Goal: Contribute content

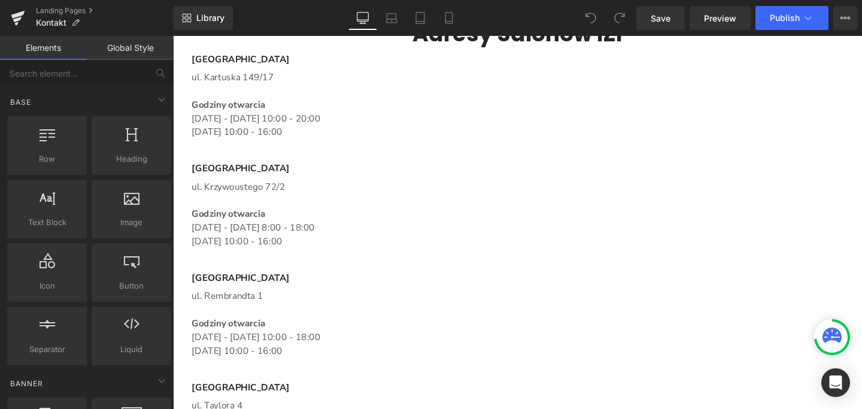
scroll to position [1102, 0]
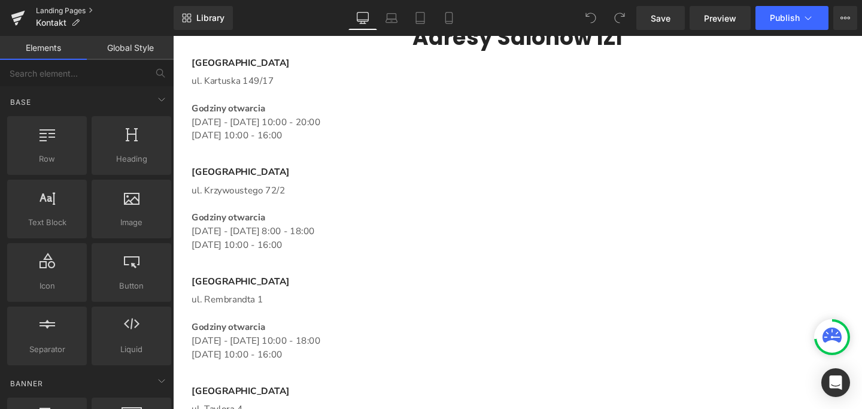
click at [53, 9] on link "Landing Pages" at bounding box center [105, 11] width 138 height 10
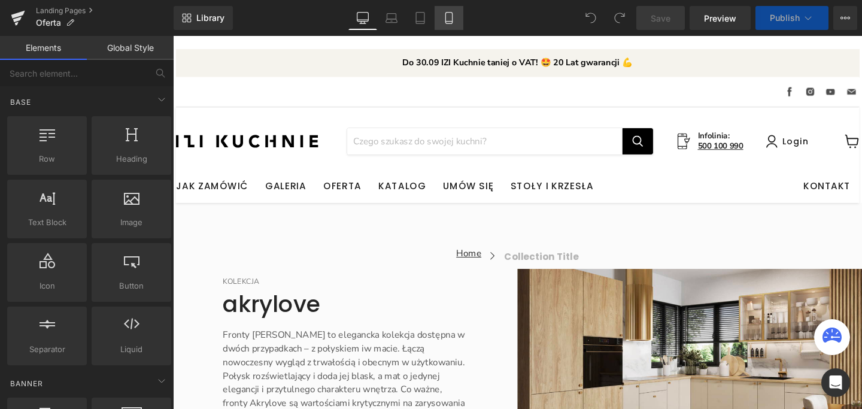
click at [454, 21] on icon at bounding box center [449, 18] width 12 height 12
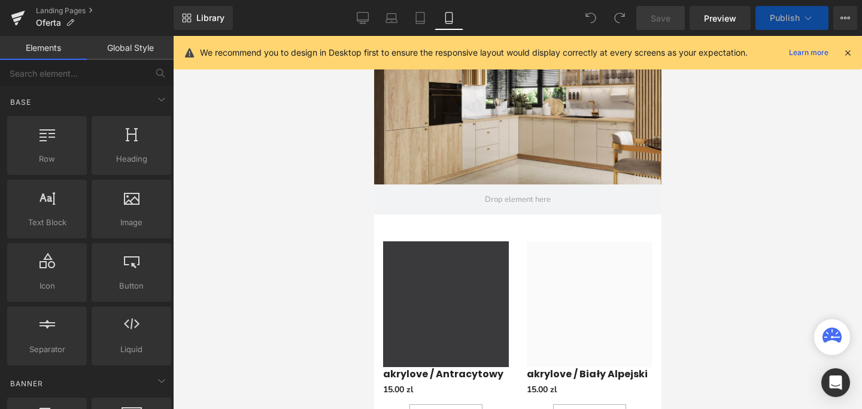
scroll to position [369, 0]
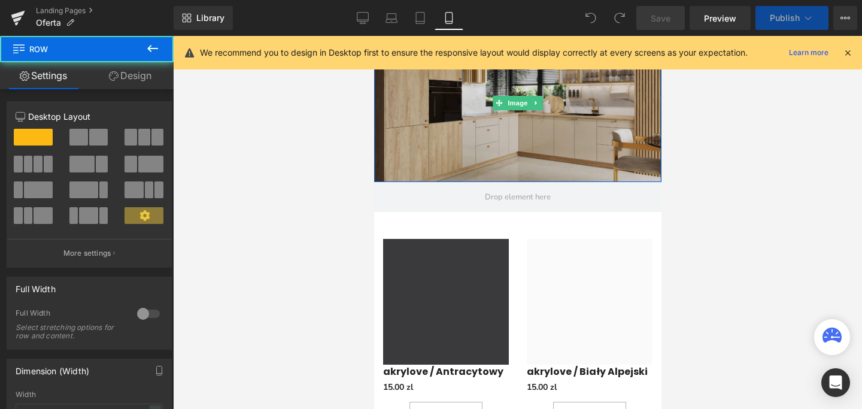
drag, startPoint x: 544, startPoint y: 195, endPoint x: 545, endPoint y: 164, distance: 31.2
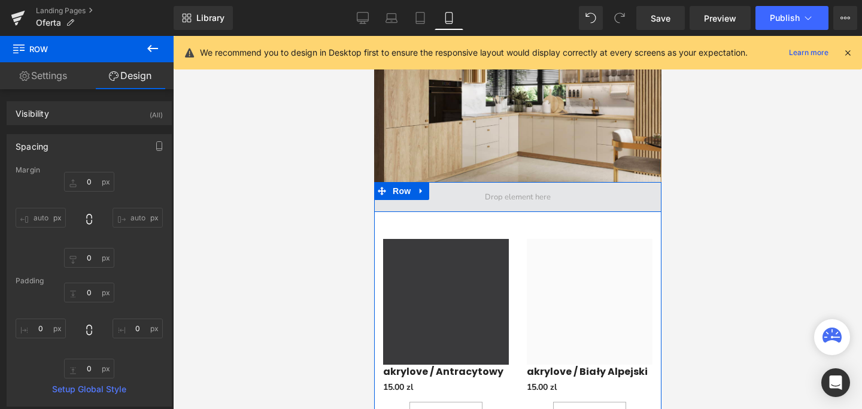
drag, startPoint x: 573, startPoint y: 197, endPoint x: 569, endPoint y: 173, distance: 24.2
click at [573, 187] on div "Row" at bounding box center [517, 197] width 287 height 30
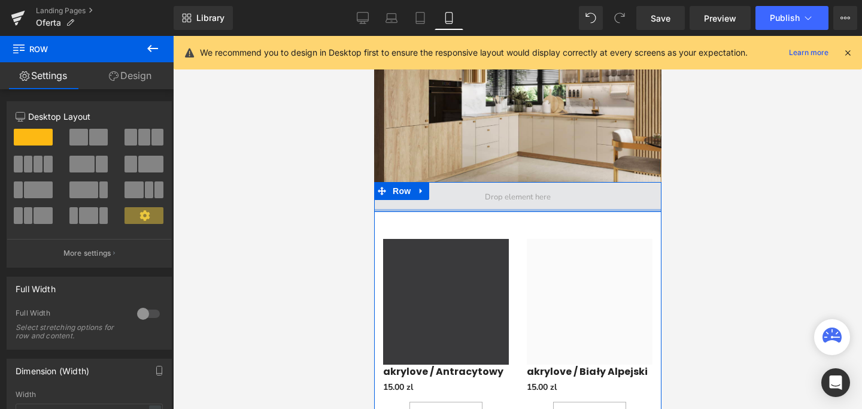
drag, startPoint x: 562, startPoint y: 195, endPoint x: 563, endPoint y: 185, distance: 10.2
click at [563, 185] on div "Row" at bounding box center [517, 197] width 287 height 30
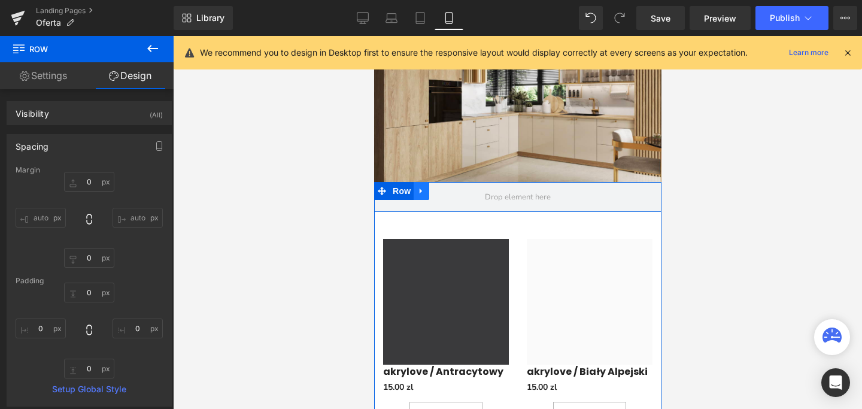
click at [423, 182] on link "Main content" at bounding box center [421, 191] width 16 height 18
click at [450, 187] on icon "Main content" at bounding box center [452, 191] width 8 height 8
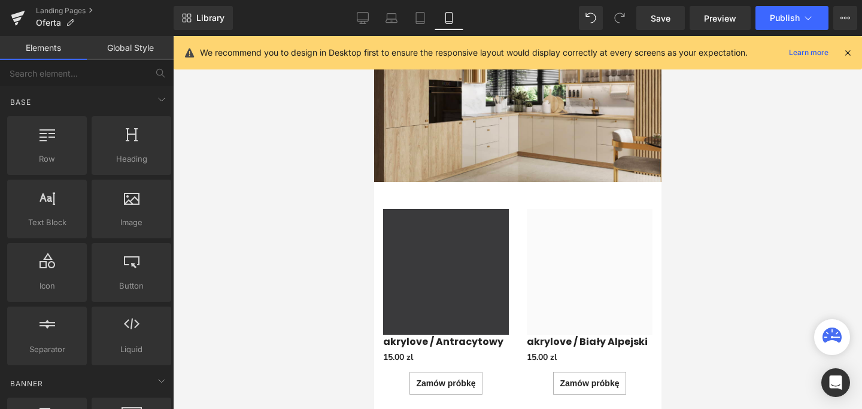
click at [701, 221] on div at bounding box center [517, 222] width 689 height 373
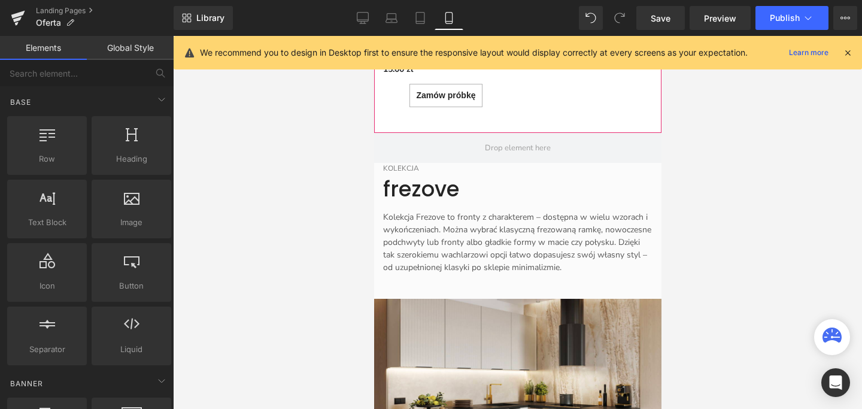
scroll to position [2891, 0]
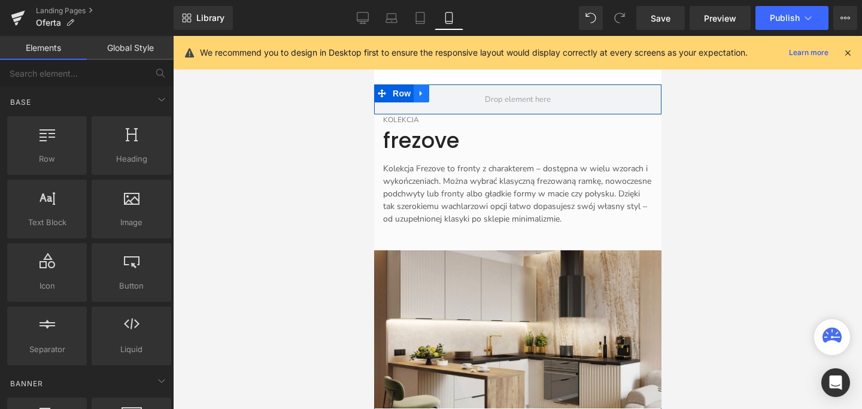
click at [420, 98] on icon "Main content" at bounding box center [421, 93] width 8 height 9
click at [449, 98] on icon "Main content" at bounding box center [452, 93] width 8 height 9
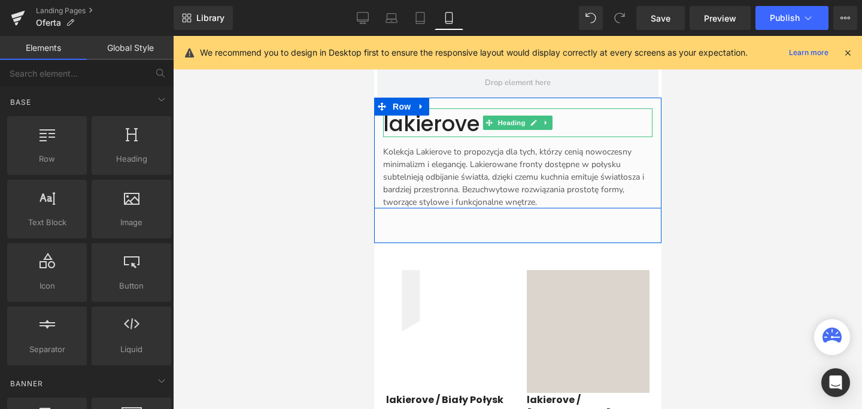
scroll to position [5366, 0]
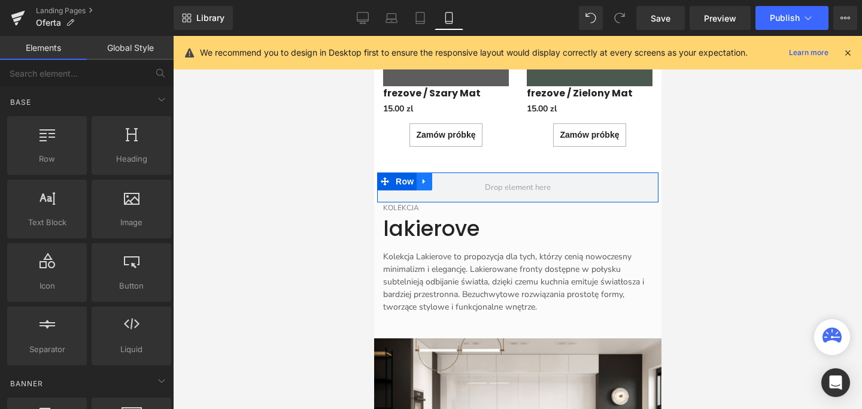
click at [429, 179] on link "Main content" at bounding box center [424, 181] width 16 height 18
click at [452, 182] on icon "Main content" at bounding box center [455, 181] width 8 height 8
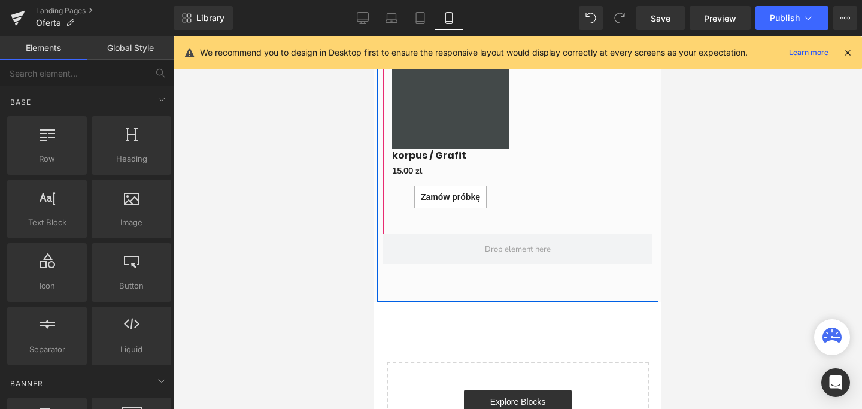
scroll to position [8624, 0]
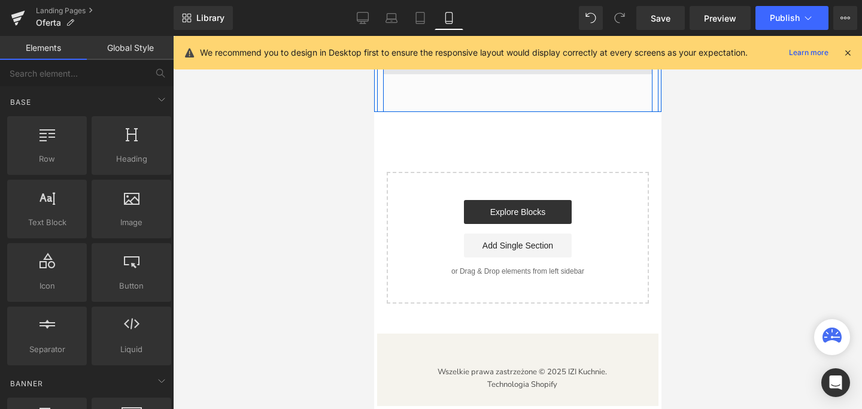
click at [435, 74] on span "Main content" at bounding box center [516, 59] width 269 height 30
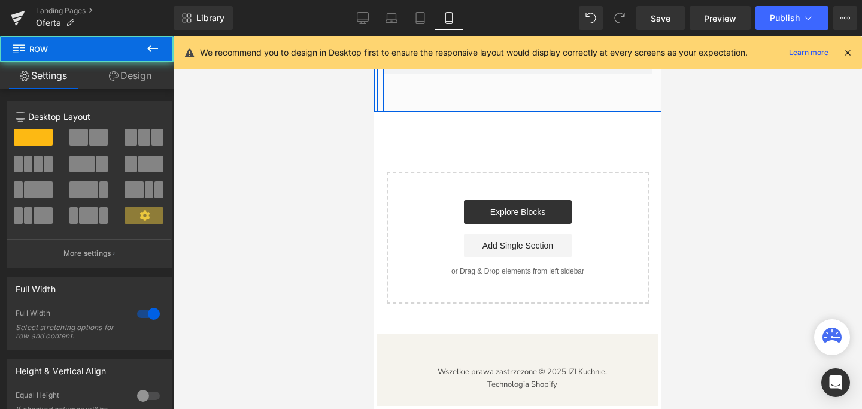
click at [431, 62] on link "Main content" at bounding box center [430, 53] width 16 height 18
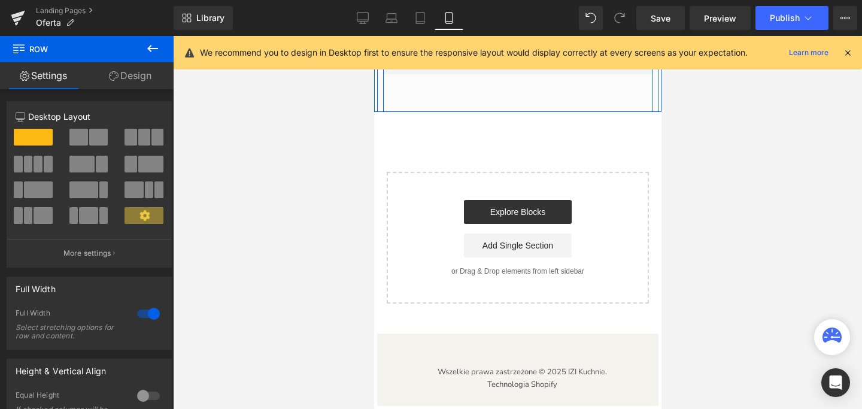
click at [457, 57] on icon "Main content" at bounding box center [461, 53] width 8 height 8
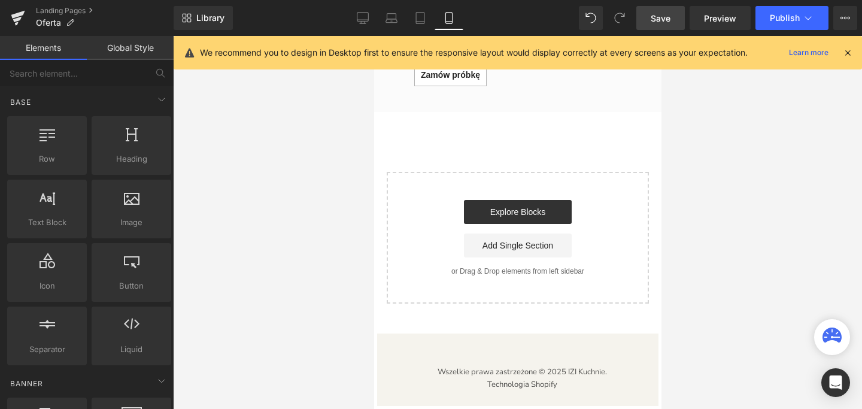
click at [654, 21] on span "Save" at bounding box center [661, 18] width 20 height 13
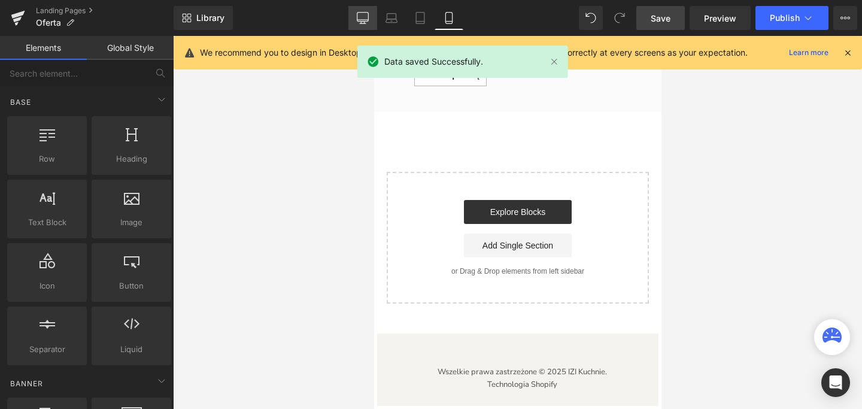
click at [366, 19] on icon at bounding box center [363, 18] width 12 height 12
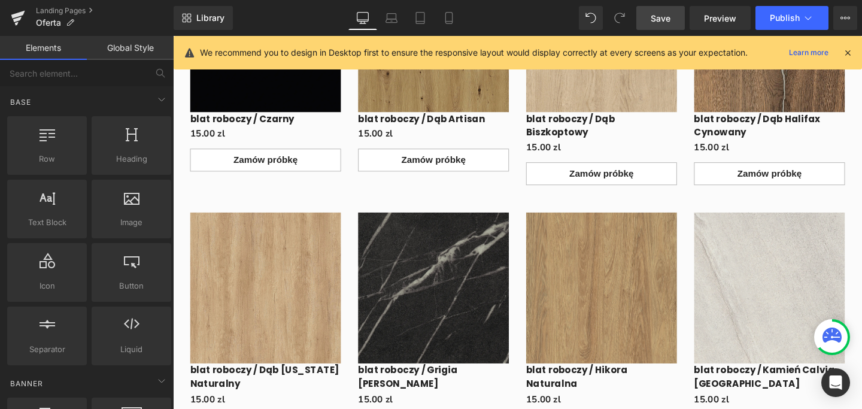
scroll to position [5016, 0]
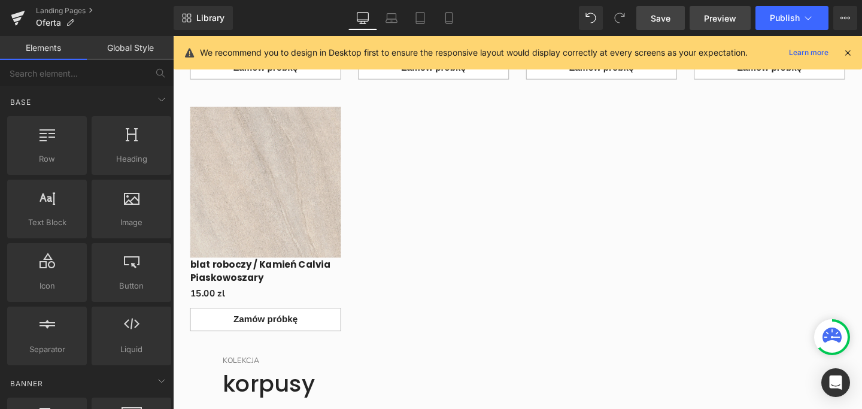
click at [716, 18] on span "Preview" at bounding box center [720, 18] width 32 height 13
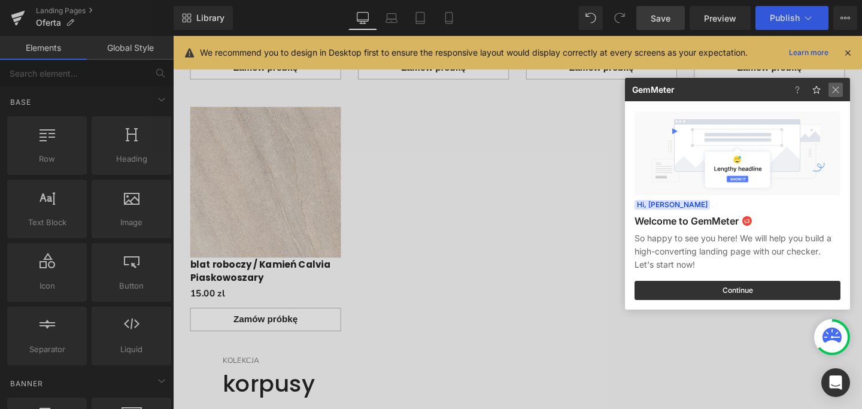
click at [834, 87] on img at bounding box center [835, 90] width 14 height 14
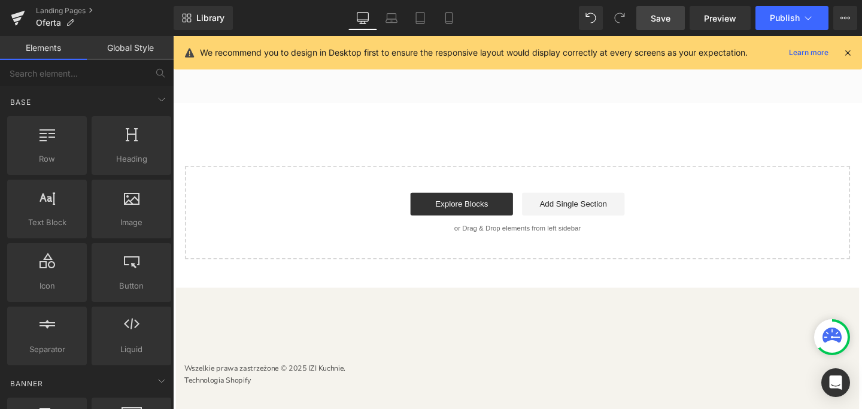
scroll to position [5799, 0]
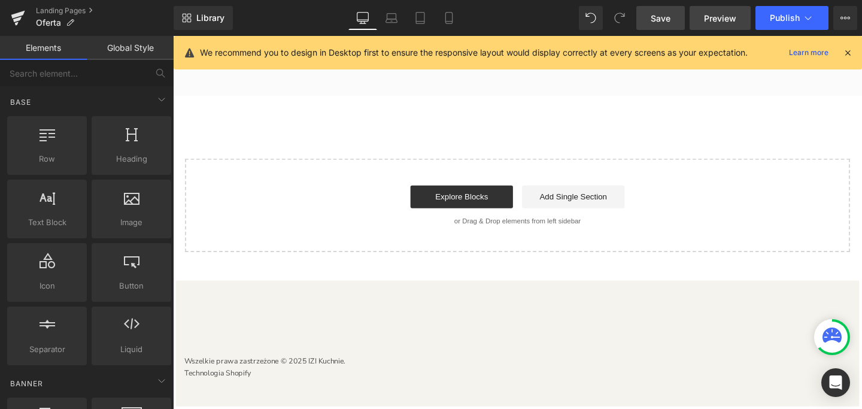
click at [718, 17] on span "Preview" at bounding box center [720, 18] width 32 height 13
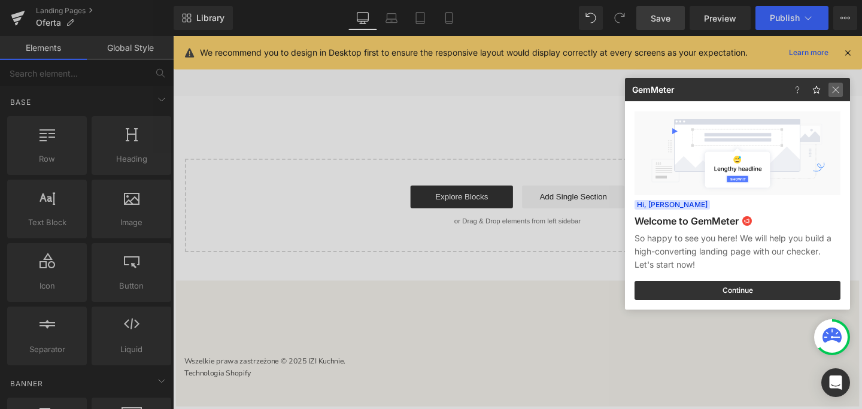
click at [837, 91] on img at bounding box center [835, 90] width 14 height 14
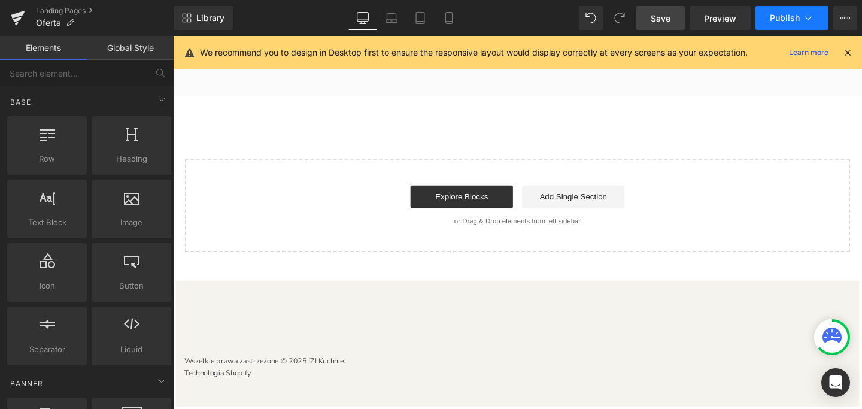
click at [780, 14] on span "Publish" at bounding box center [785, 18] width 30 height 10
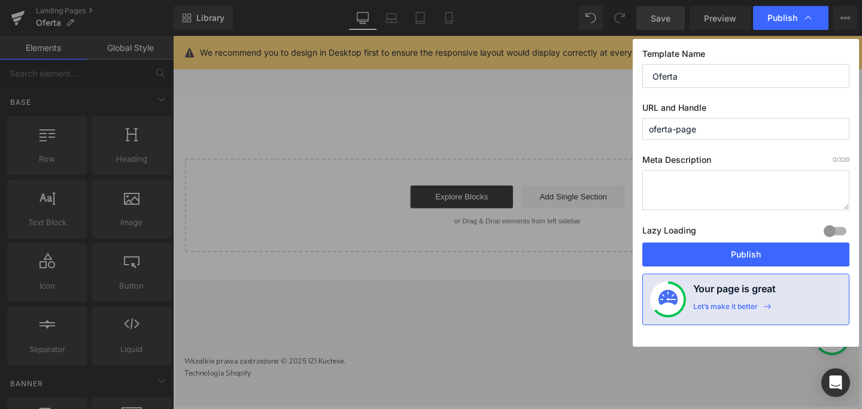
click at [741, 132] on input "oferta-page" at bounding box center [745, 129] width 207 height 22
type input "oferta1"
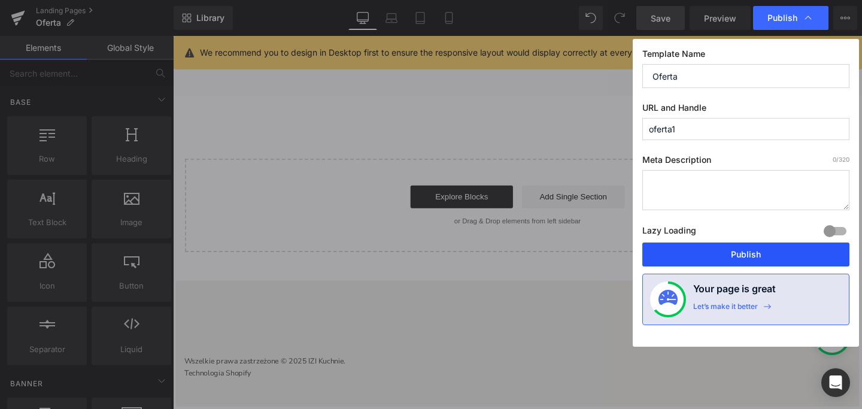
click at [746, 257] on button "Publish" at bounding box center [745, 254] width 207 height 24
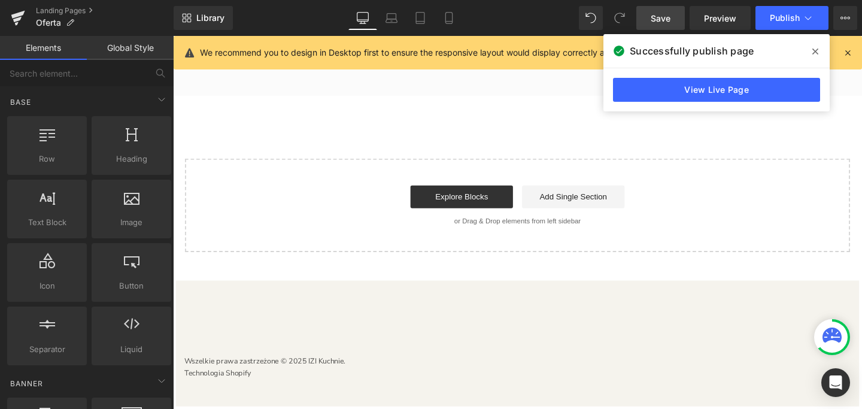
click at [815, 52] on icon at bounding box center [815, 52] width 6 height 10
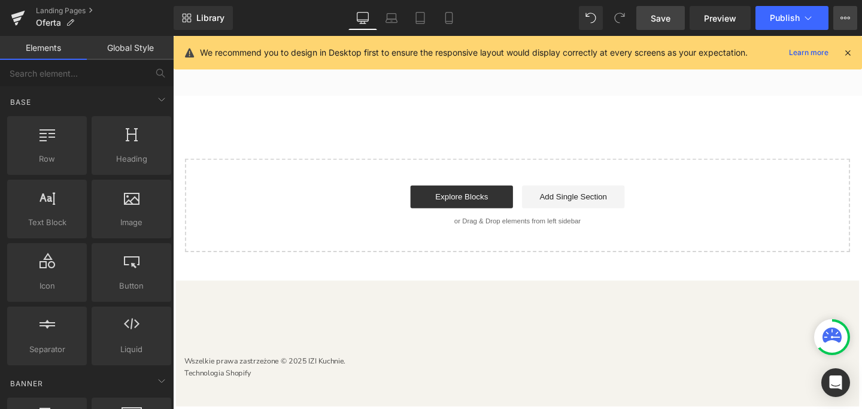
click at [843, 20] on icon at bounding box center [845, 18] width 10 height 10
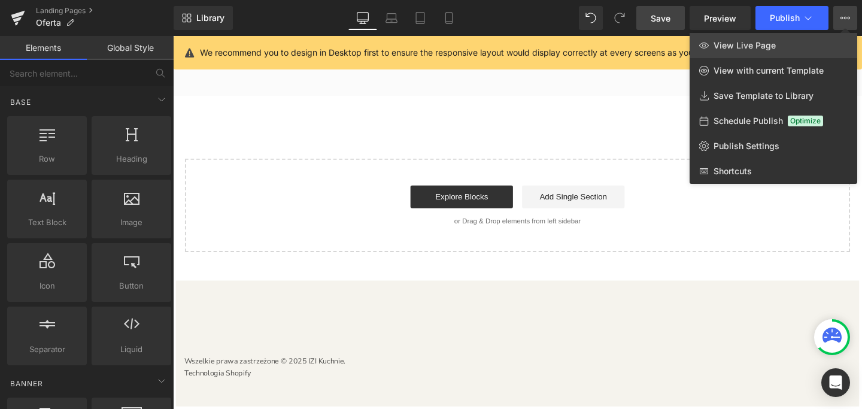
click at [752, 50] on span "View Live Page" at bounding box center [744, 45] width 62 height 11
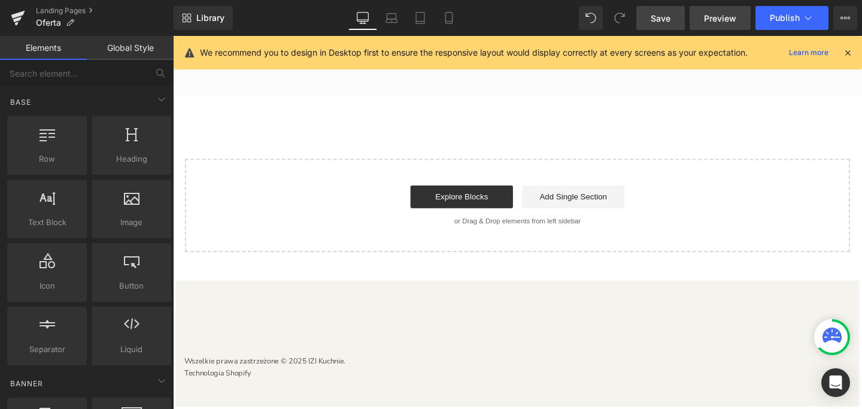
click at [719, 25] on link "Preview" at bounding box center [720, 18] width 61 height 24
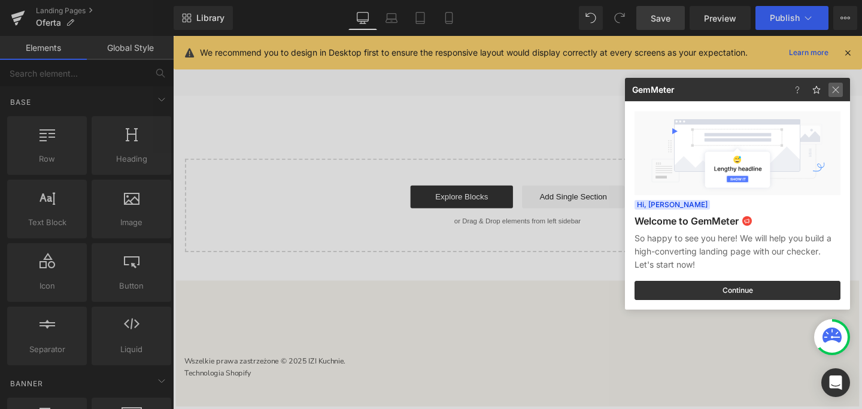
click at [833, 89] on img at bounding box center [835, 90] width 14 height 14
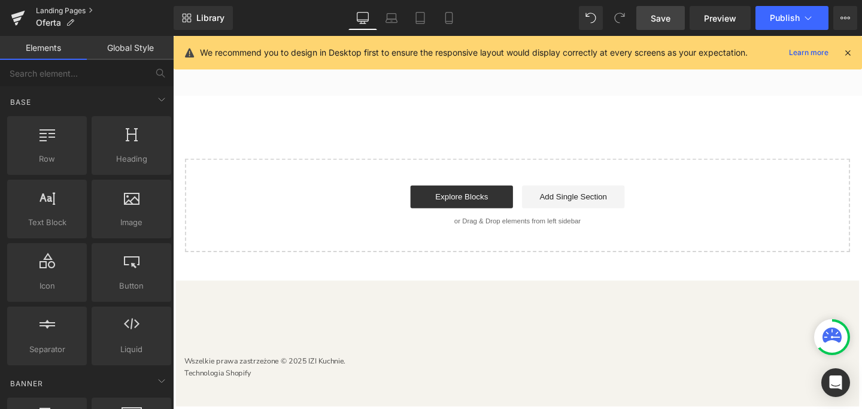
click at [67, 11] on link "Landing Pages" at bounding box center [105, 11] width 138 height 10
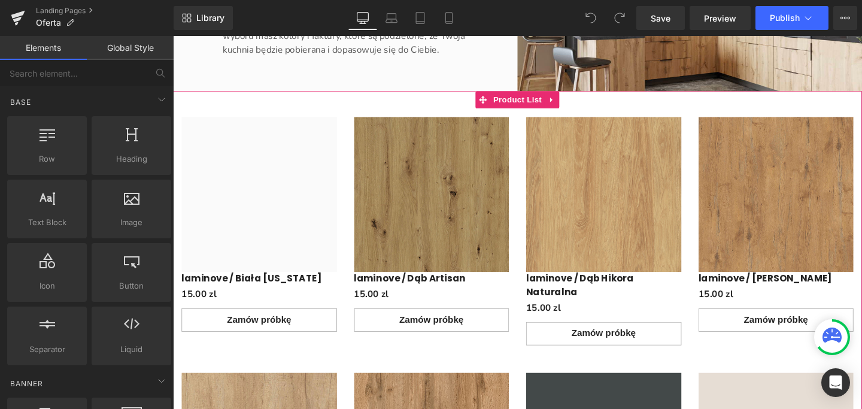
scroll to position [1307, 0]
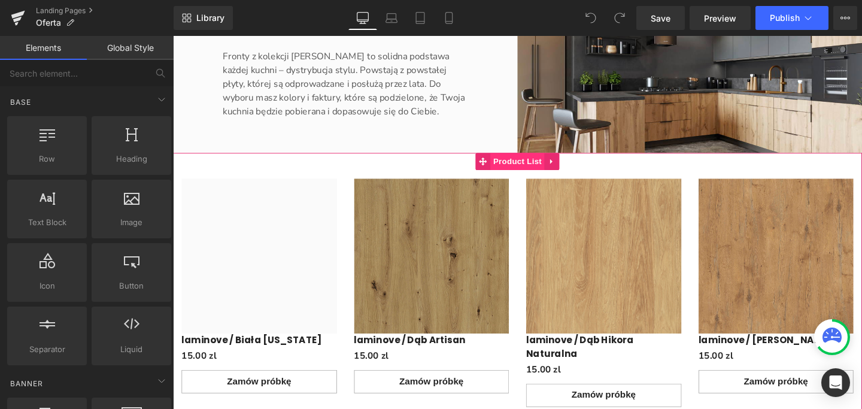
click at [530, 166] on span "Product List" at bounding box center [534, 168] width 57 height 18
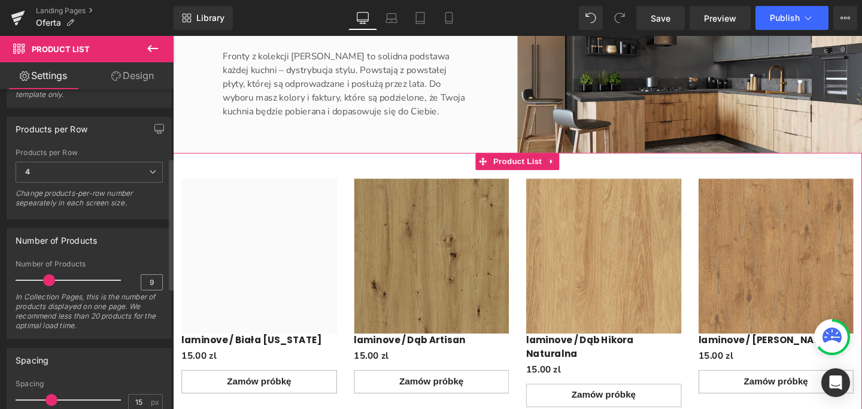
scroll to position [166, 0]
click at [150, 281] on input "9" at bounding box center [151, 281] width 21 height 15
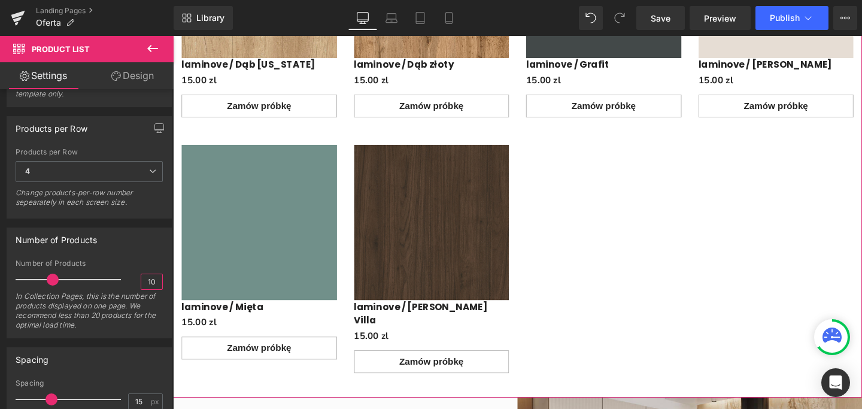
scroll to position [1914, 0]
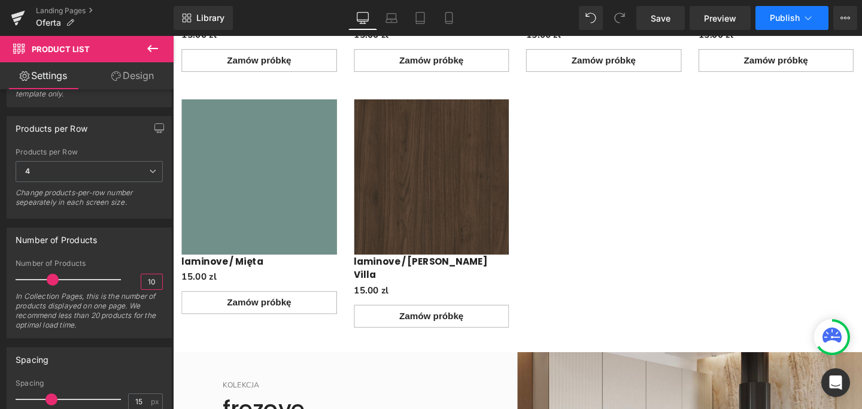
type input "10"
click at [766, 19] on button "Publish" at bounding box center [791, 18] width 73 height 24
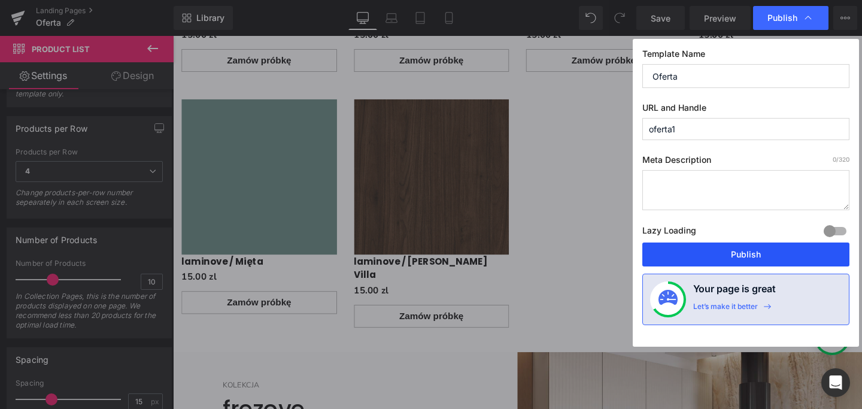
click at [742, 257] on button "Publish" at bounding box center [745, 254] width 207 height 24
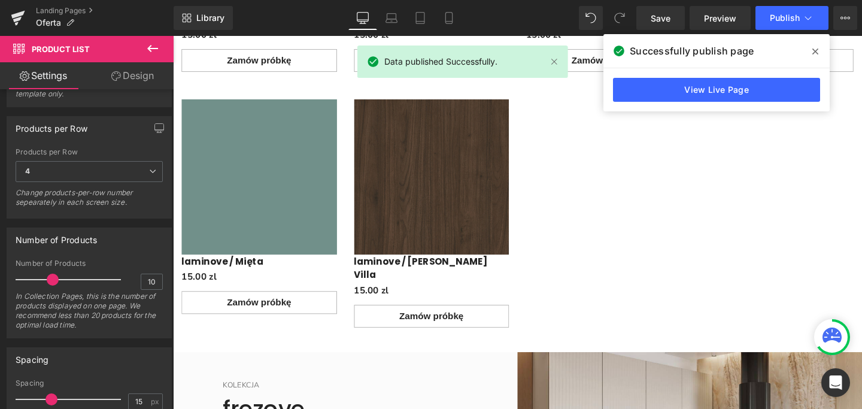
click at [816, 53] on icon at bounding box center [815, 51] width 6 height 6
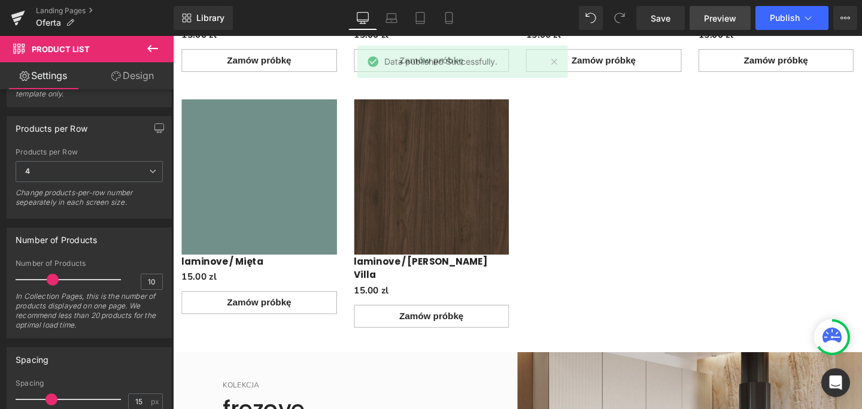
click at [725, 20] on span "Preview" at bounding box center [720, 18] width 32 height 13
